Goal: Task Accomplishment & Management: Manage account settings

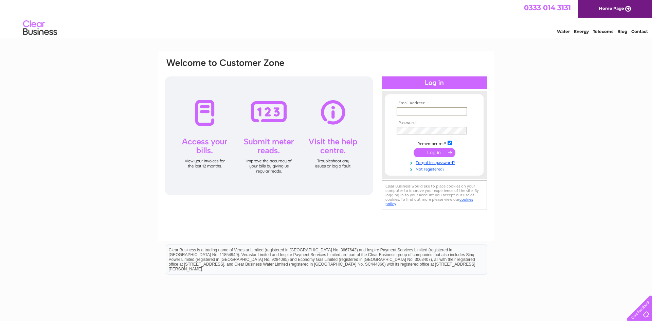
click at [438, 111] on input "text" at bounding box center [432, 111] width 71 height 8
type input "cookandrew870@gmail.com"
click at [414, 148] on input "submit" at bounding box center [435, 153] width 42 height 10
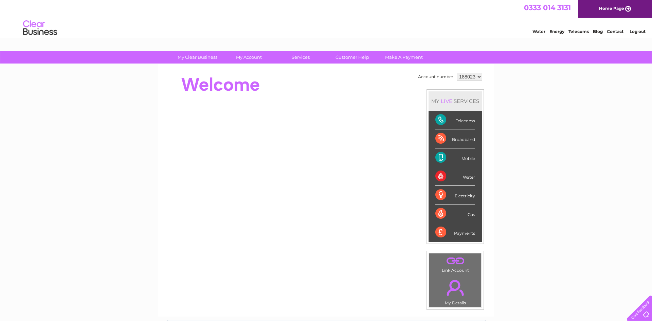
click at [471, 123] on div "Telecoms" at bounding box center [456, 120] width 40 height 19
click at [462, 196] on div "Electricity" at bounding box center [456, 195] width 40 height 19
click at [440, 195] on div "Electricity" at bounding box center [456, 195] width 40 height 19
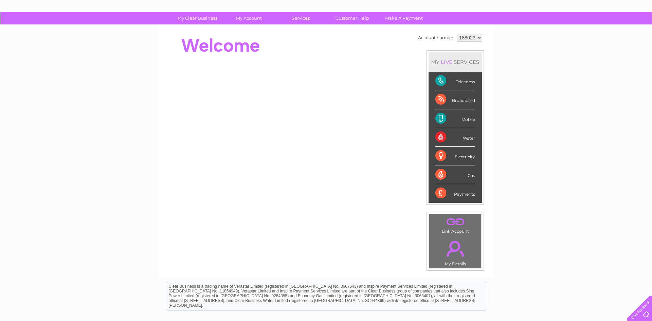
scroll to position [18, 0]
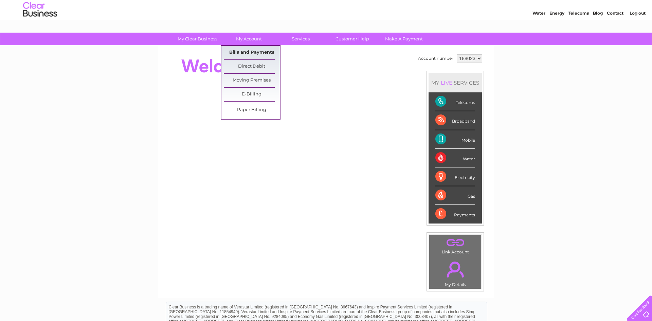
click at [252, 55] on link "Bills and Payments" at bounding box center [252, 53] width 56 height 14
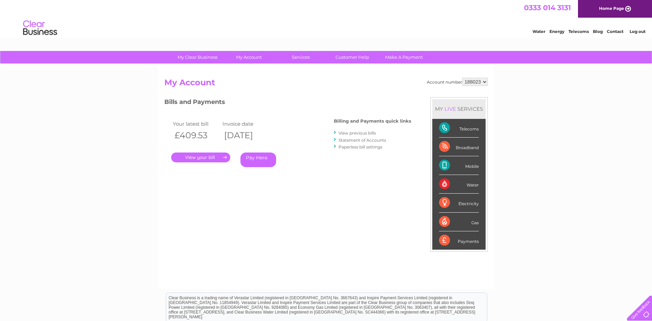
click at [362, 135] on link "View previous bills" at bounding box center [357, 132] width 37 height 5
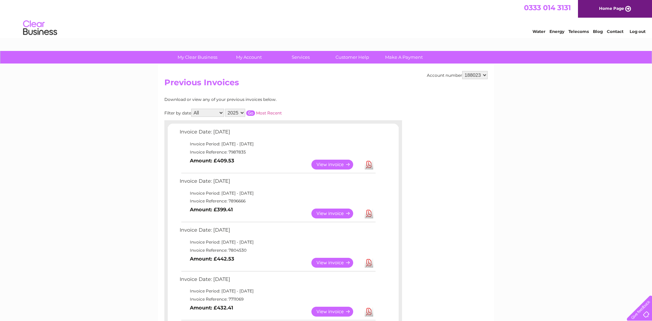
click at [333, 312] on link "View" at bounding box center [337, 312] width 50 height 10
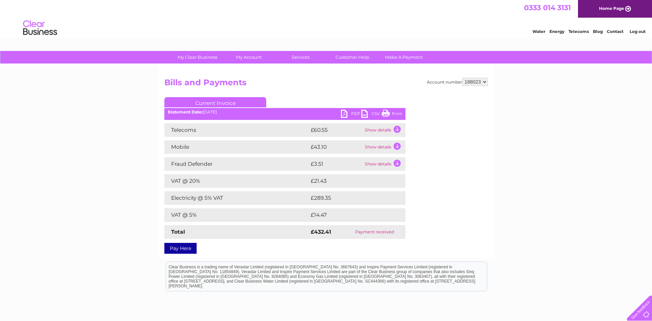
click at [344, 117] on link "PDF" at bounding box center [351, 115] width 20 height 10
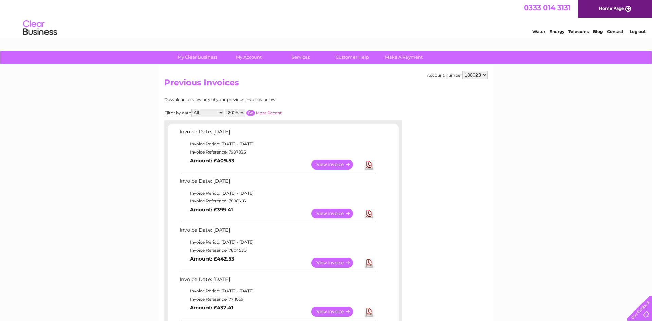
click at [337, 264] on link "View" at bounding box center [337, 263] width 50 height 10
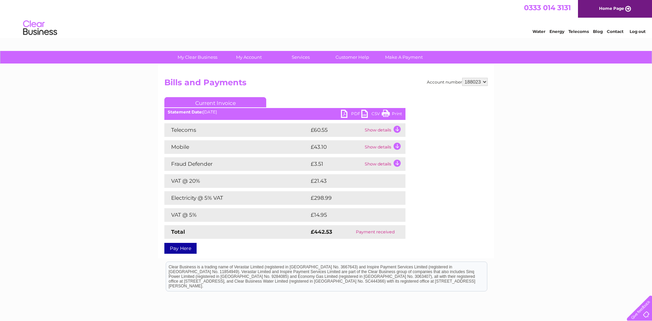
click at [352, 115] on link "PDF" at bounding box center [351, 115] width 20 height 10
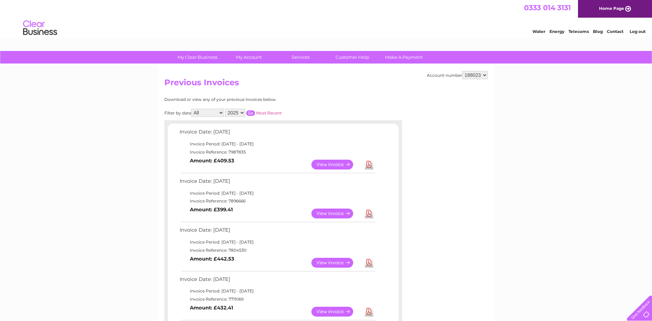
click at [340, 216] on link "View" at bounding box center [337, 214] width 50 height 10
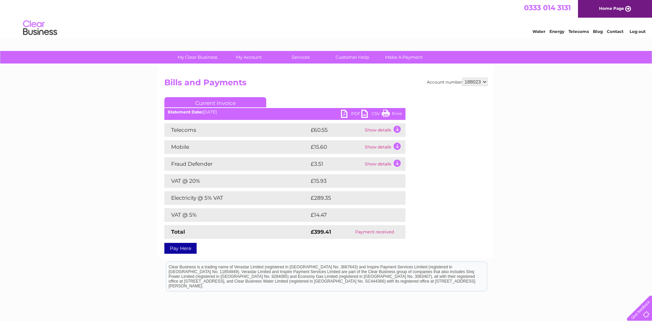
click at [345, 115] on link "PDF" at bounding box center [351, 115] width 20 height 10
click at [644, 31] on link "Log out" at bounding box center [638, 31] width 16 height 5
